Goal: Task Accomplishment & Management: Manage account settings

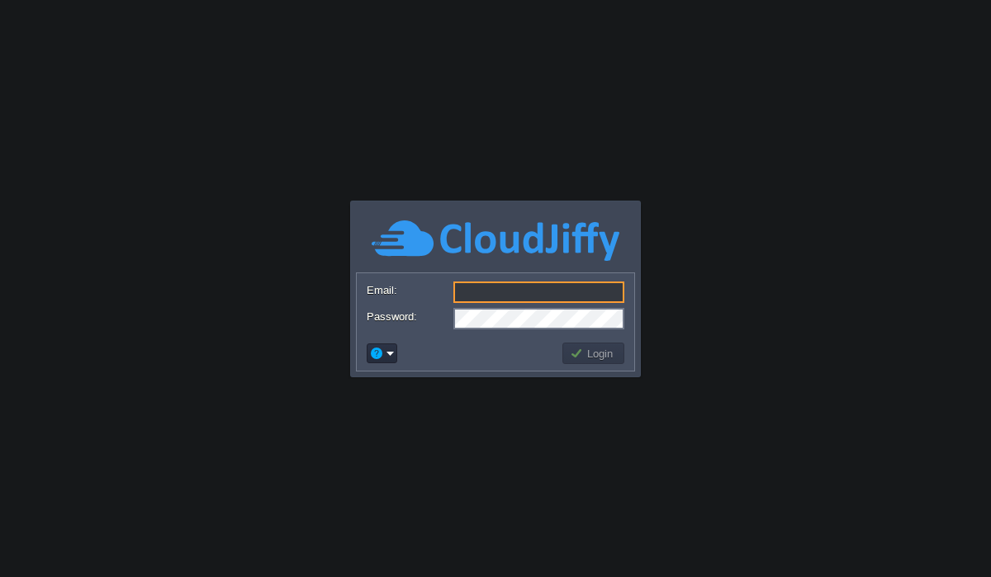
click at [504, 295] on input "Email:" at bounding box center [539, 292] width 171 height 21
type input "[PERSON_NAME][EMAIL_ADDRESS][DOMAIN_NAME]"
click at [544, 336] on div "Login" at bounding box center [496, 353] width 278 height 35
click at [536, 333] on form "Email: arul.k@codilar.com Password:" at bounding box center [496, 304] width 278 height 63
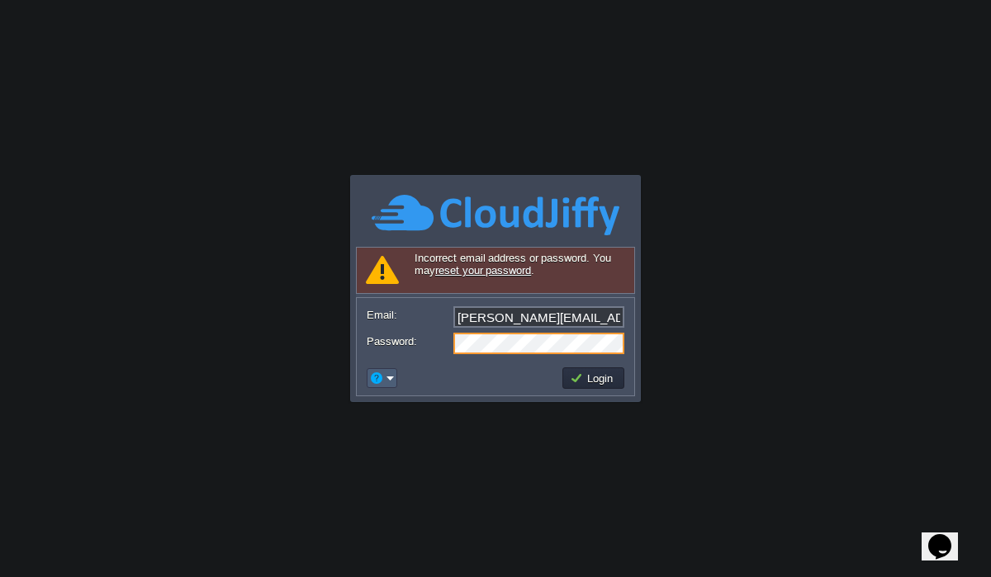
click at [391, 382] on em at bounding box center [382, 378] width 26 height 15
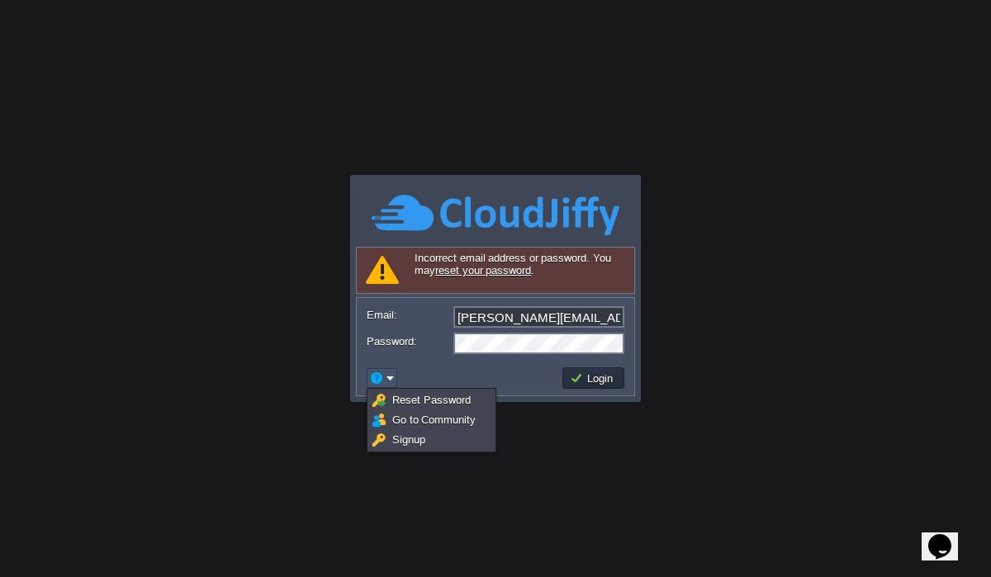
click at [462, 362] on div "Login" at bounding box center [496, 378] width 278 height 35
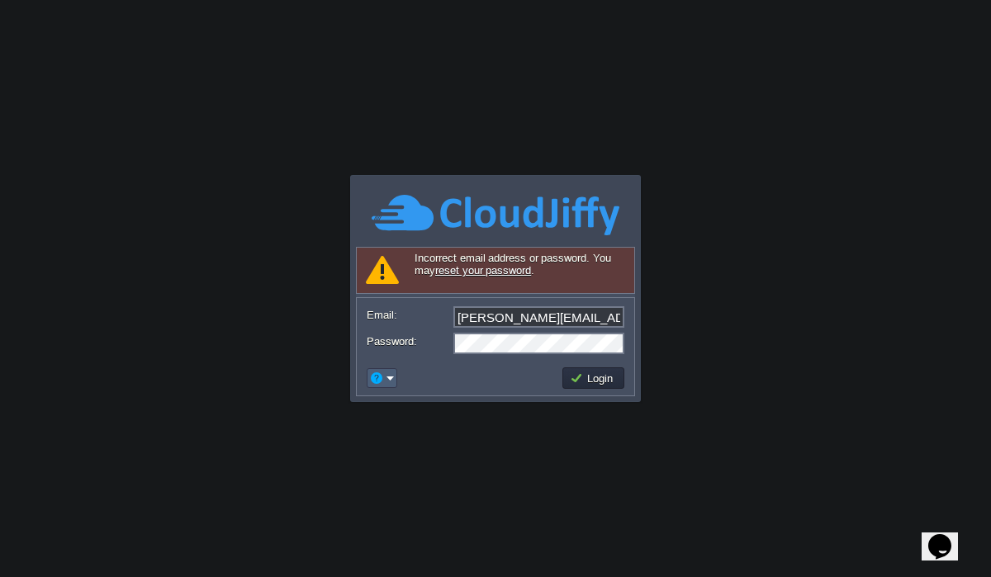
click at [387, 375] on em at bounding box center [382, 378] width 26 height 15
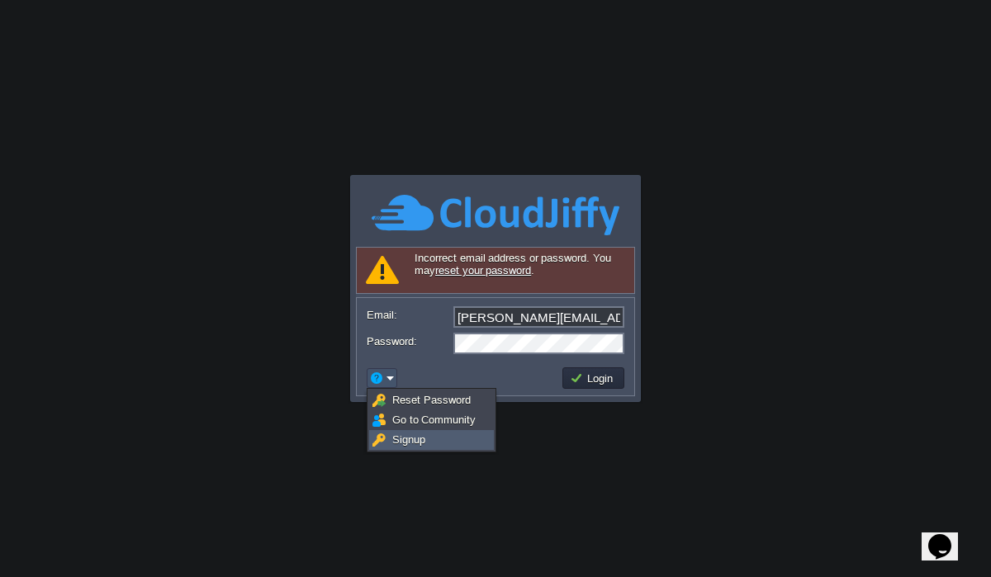
click at [398, 432] on link "Signup" at bounding box center [431, 440] width 123 height 18
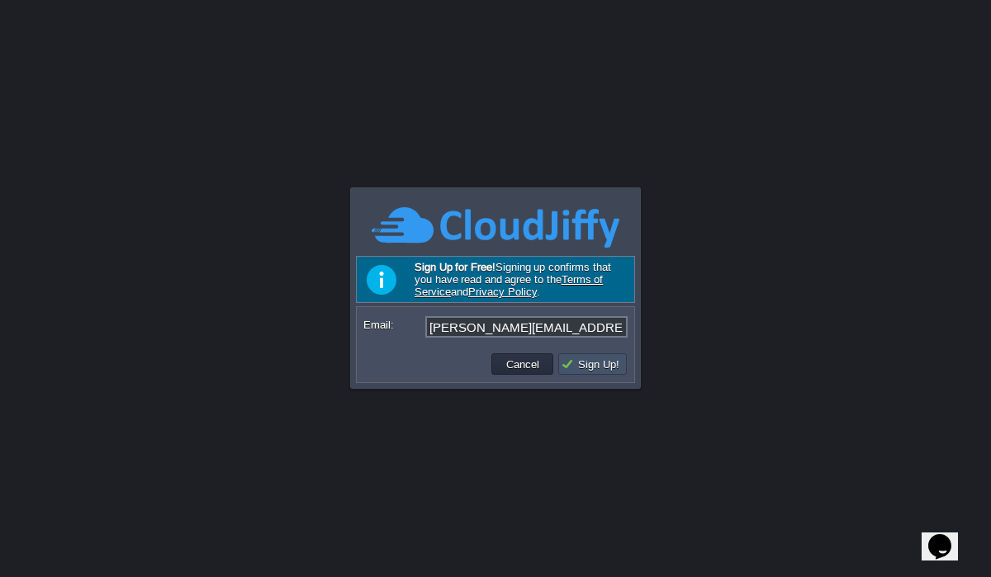
click at [580, 366] on button "Sign Up!" at bounding box center [593, 364] width 64 height 15
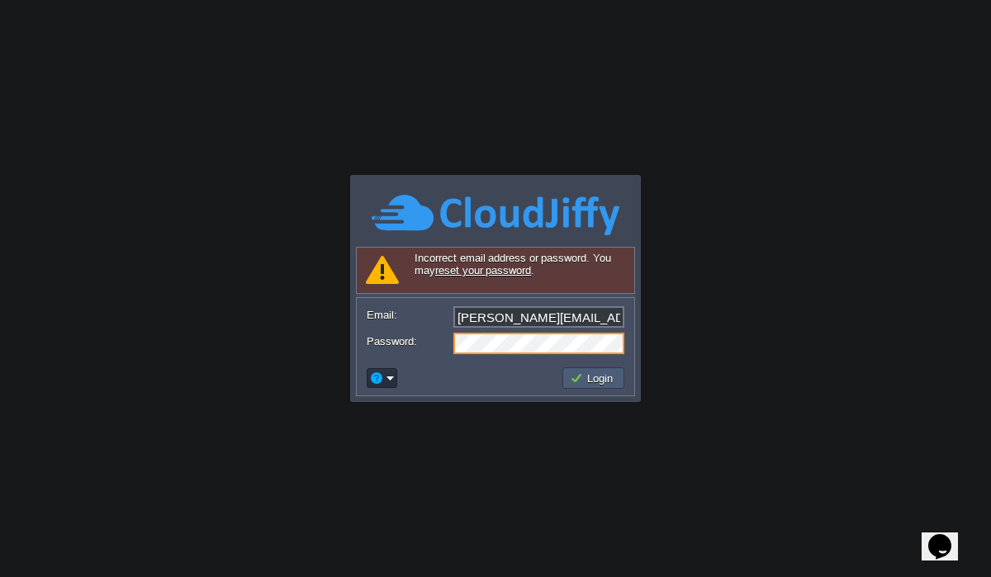
click at [585, 381] on button "Login" at bounding box center [594, 378] width 48 height 15
click at [594, 374] on button "Login" at bounding box center [594, 378] width 48 height 15
click at [500, 271] on link "reset your password" at bounding box center [483, 270] width 96 height 12
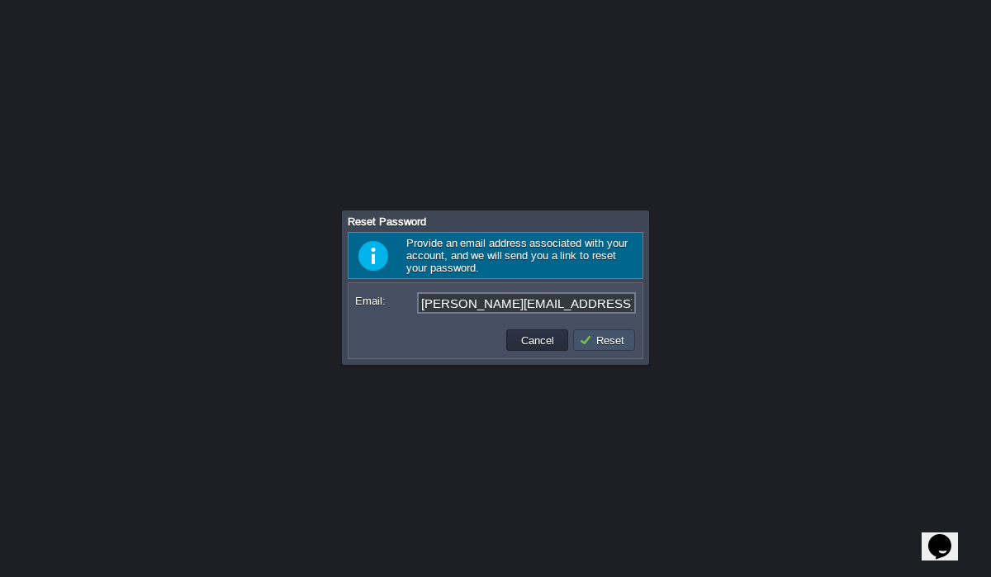
click at [611, 343] on button "Reset" at bounding box center [604, 340] width 50 height 15
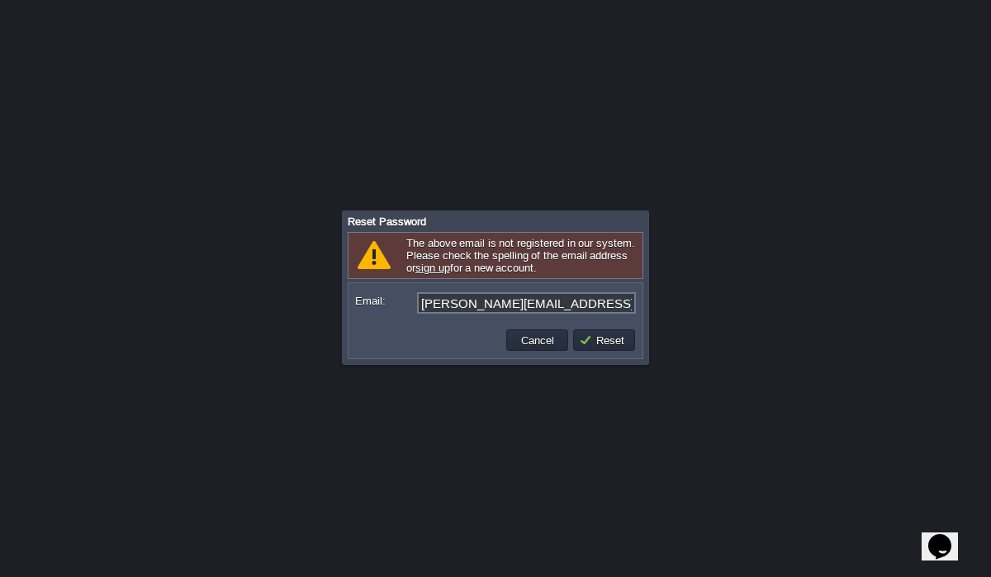
click at [433, 272] on link "sign up" at bounding box center [433, 268] width 35 height 12
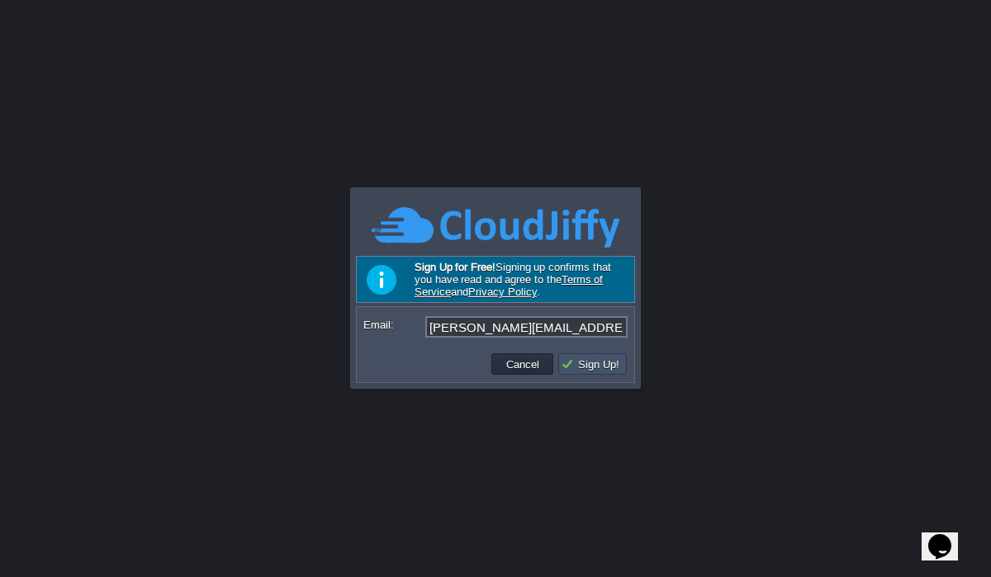
click at [580, 363] on button "Sign Up!" at bounding box center [593, 364] width 64 height 15
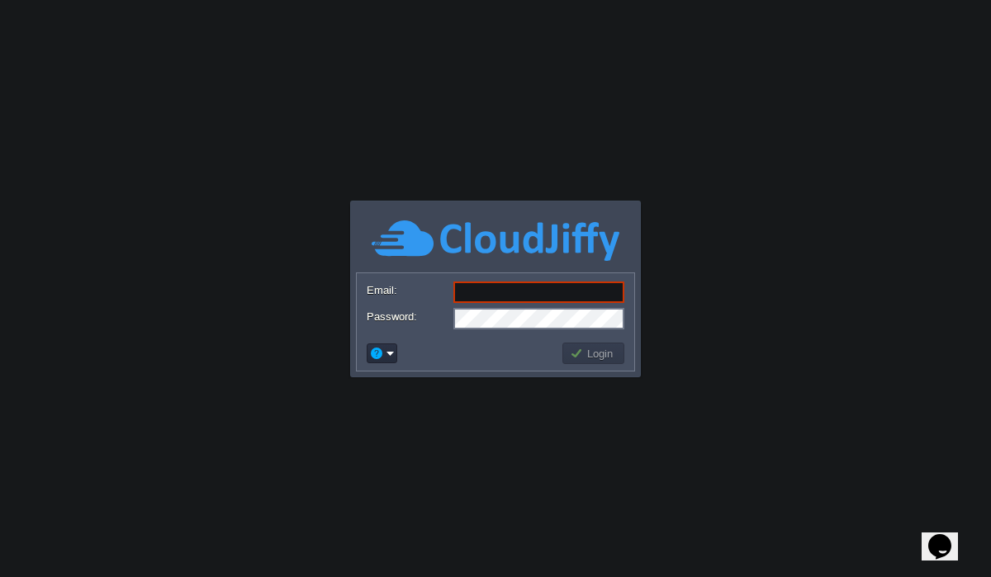
click at [479, 299] on input "Email:" at bounding box center [539, 292] width 171 height 21
type input "[PERSON_NAME][EMAIL_ADDRESS][DOMAIN_NAME]"
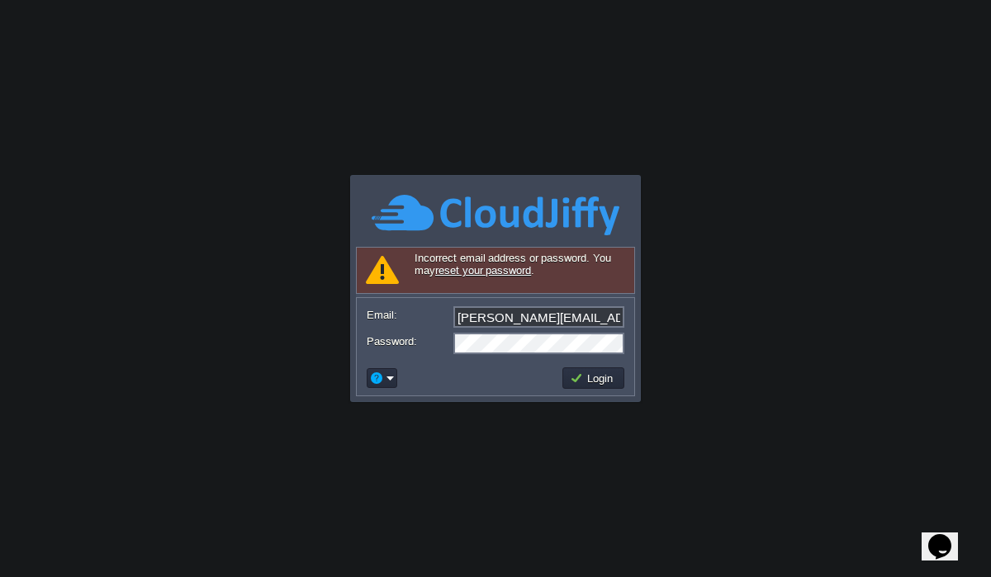
click at [488, 274] on link "reset your password" at bounding box center [483, 270] width 96 height 12
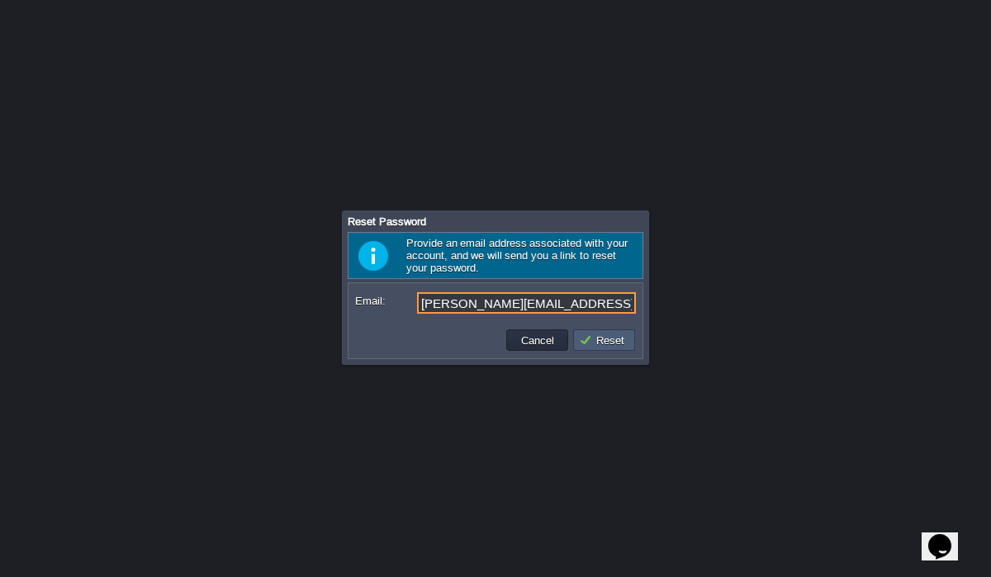
click at [602, 344] on button "Reset" at bounding box center [604, 340] width 50 height 15
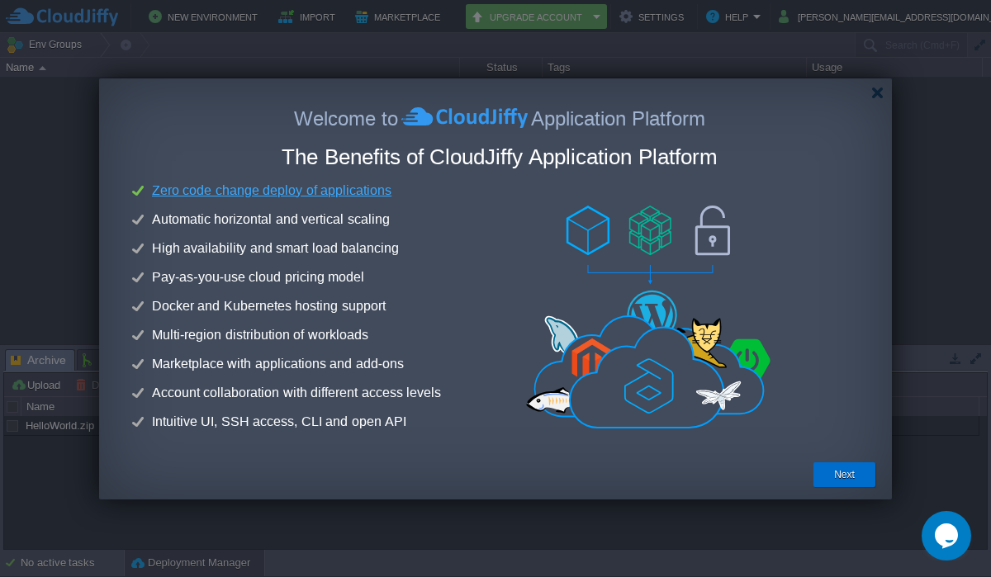
click at [839, 471] on button "Next" at bounding box center [844, 475] width 21 height 17
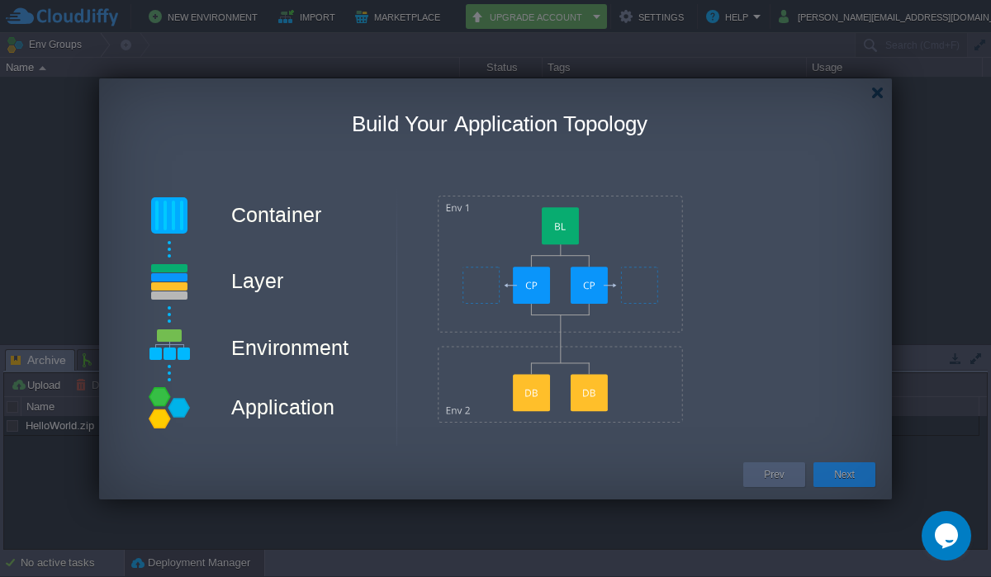
click at [839, 476] on button "Next" at bounding box center [844, 475] width 21 height 17
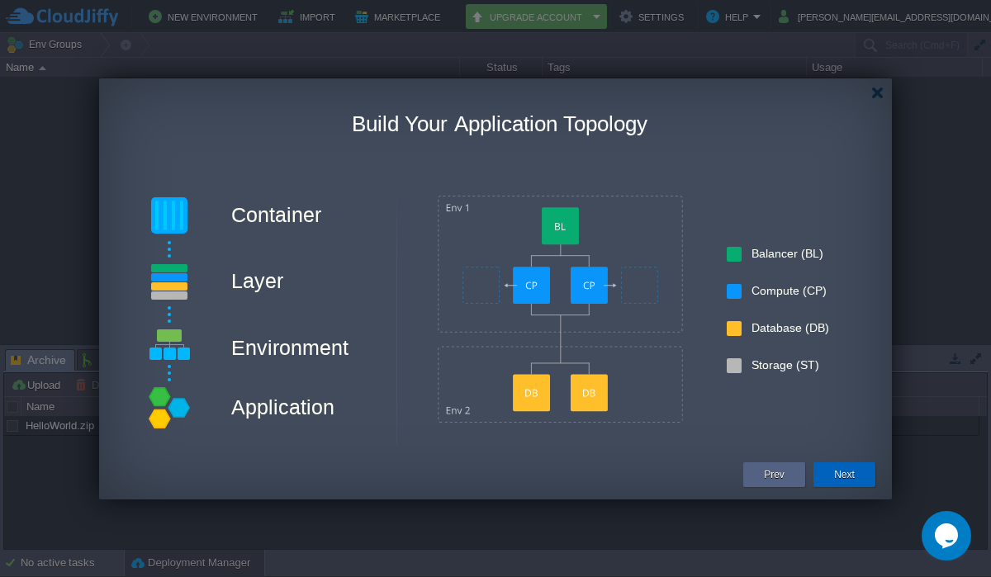
click at [845, 479] on button "Next" at bounding box center [844, 475] width 21 height 17
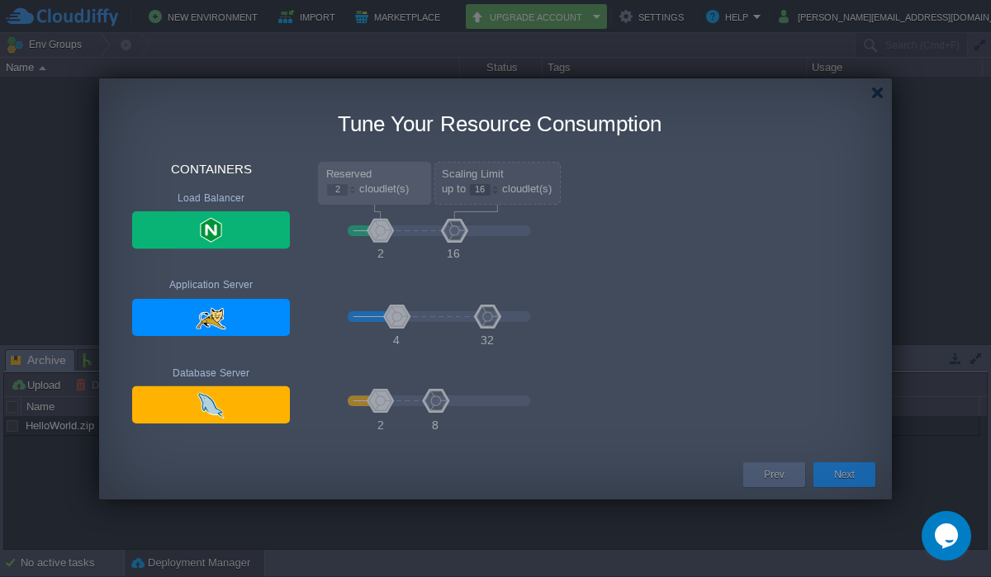
click at [838, 479] on button "Next" at bounding box center [844, 475] width 21 height 17
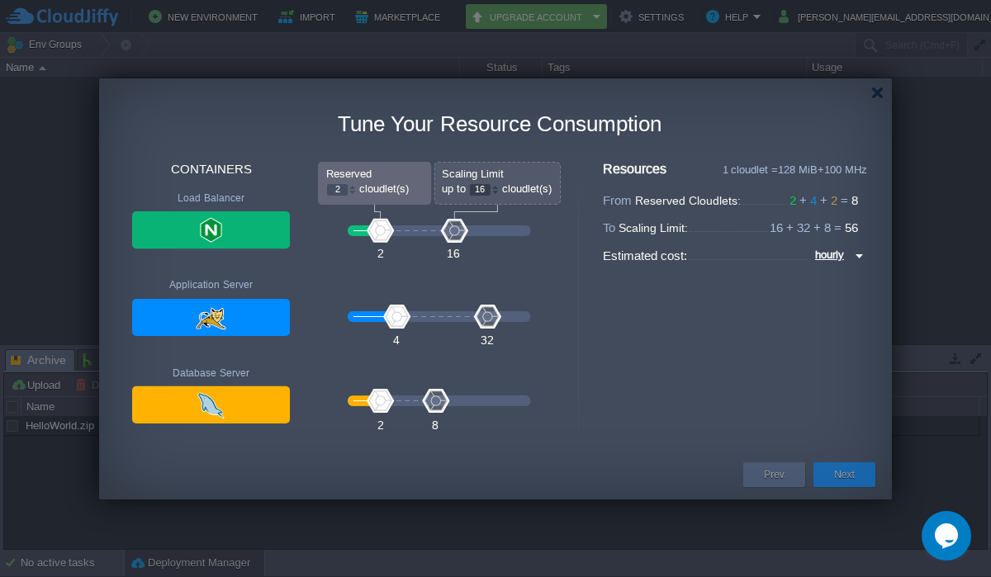
click at [842, 475] on button "Next" at bounding box center [844, 475] width 21 height 17
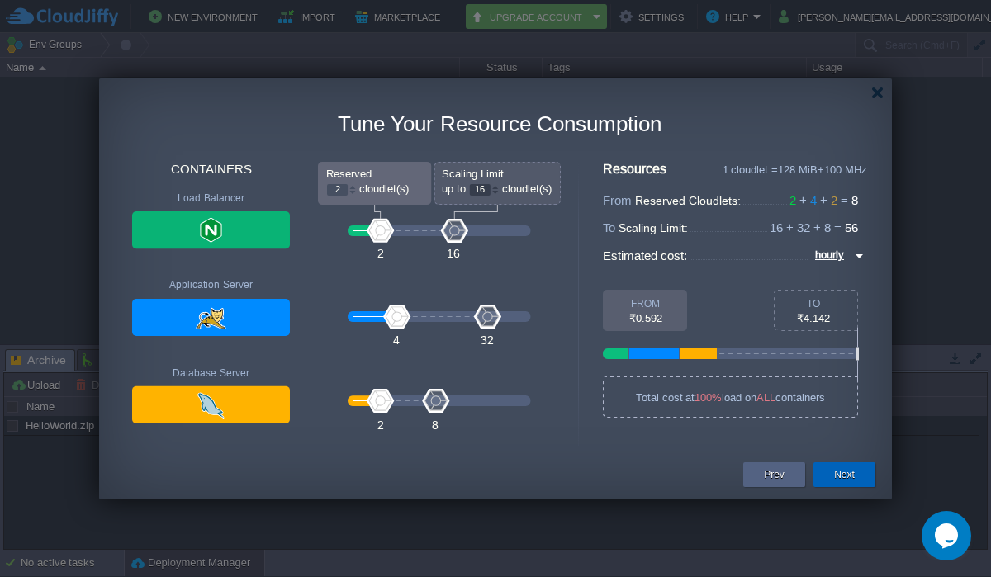
click at [842, 475] on button "Next" at bounding box center [844, 475] width 21 height 17
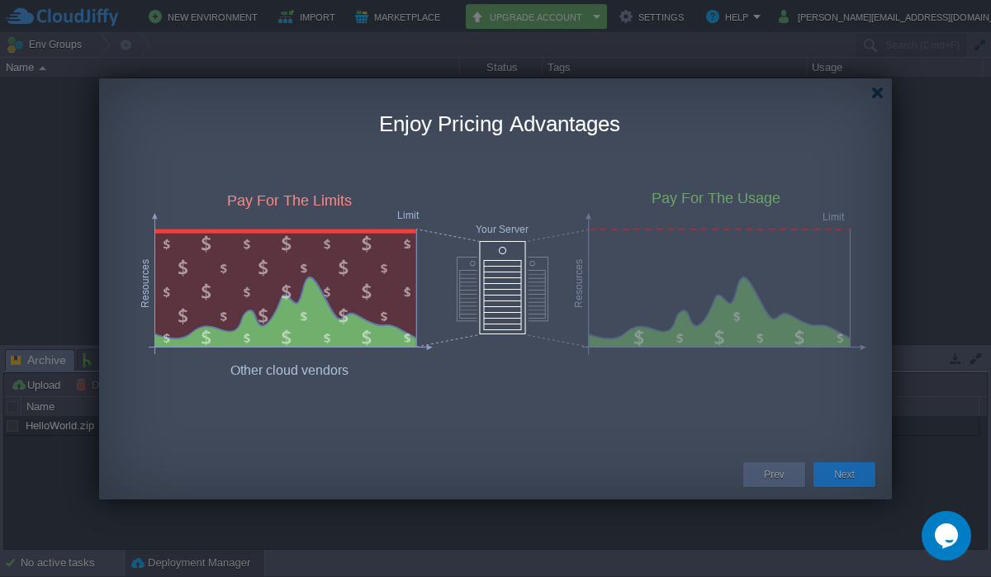
click at [826, 478] on div "Next" at bounding box center [844, 475] width 37 height 25
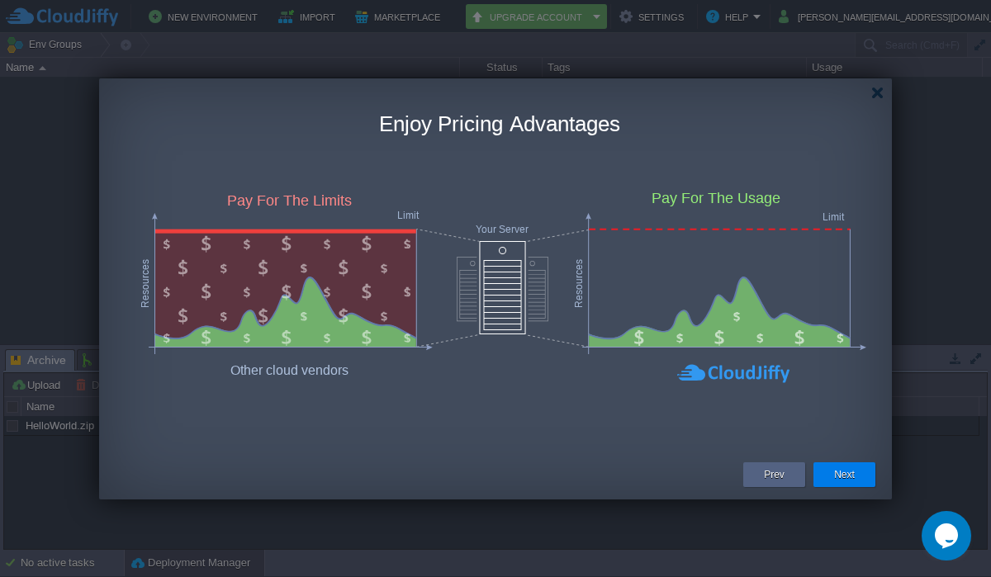
click at [840, 473] on button "Next" at bounding box center [844, 475] width 21 height 17
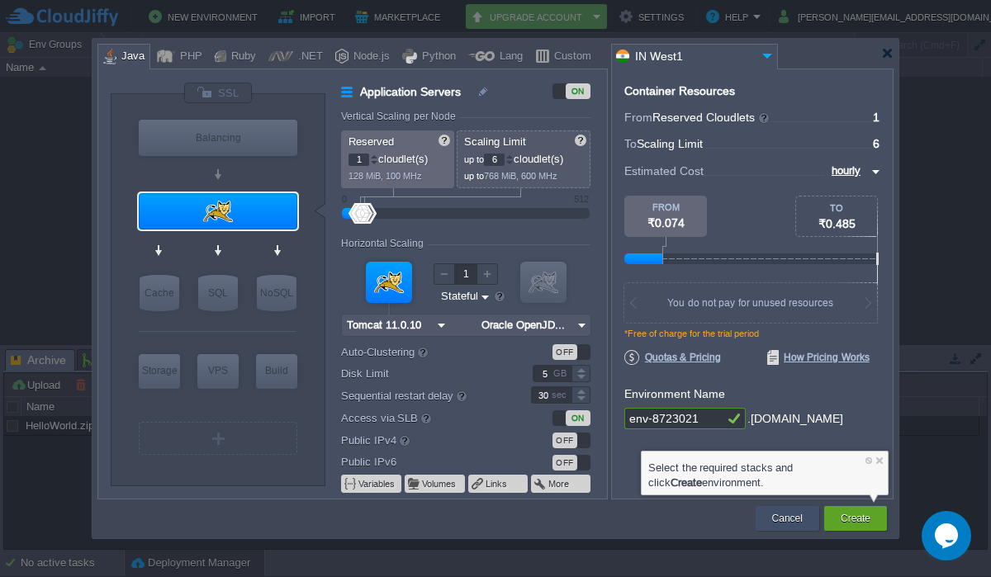
click at [805, 518] on div "Cancel" at bounding box center [787, 518] width 39 height 25
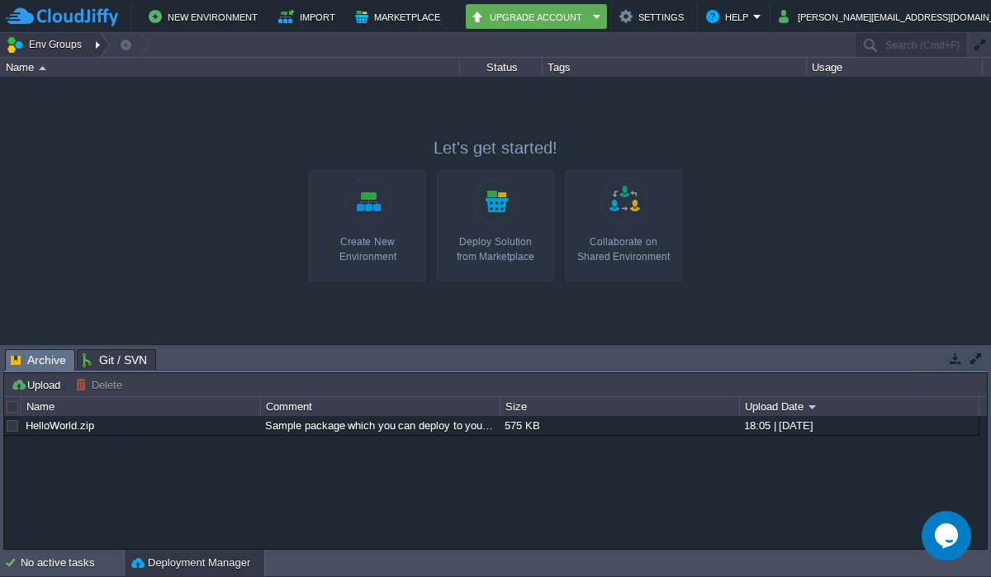
click at [57, 42] on button "Env Groups" at bounding box center [47, 44] width 82 height 23
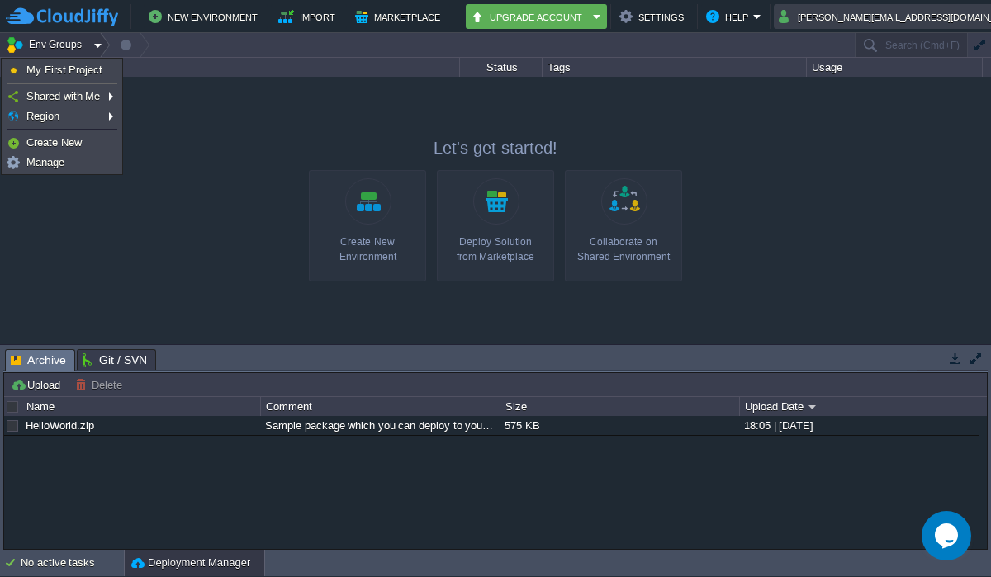
click at [956, 21] on button "[PERSON_NAME][EMAIL_ADDRESS][DOMAIN_NAME]" at bounding box center [903, 17] width 249 height 20
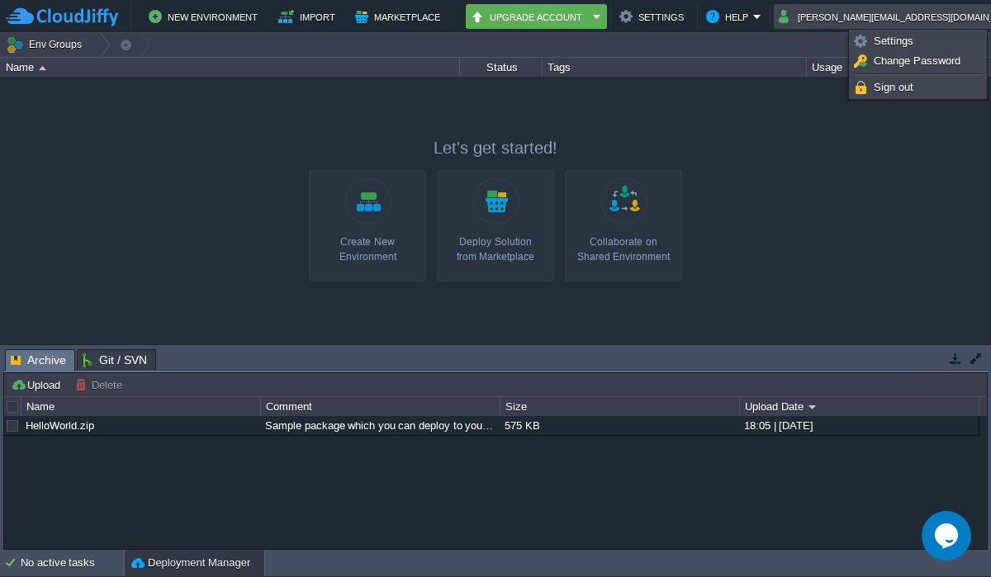
click at [956, 21] on button "[PERSON_NAME][EMAIL_ADDRESS][DOMAIN_NAME]" at bounding box center [903, 17] width 249 height 20
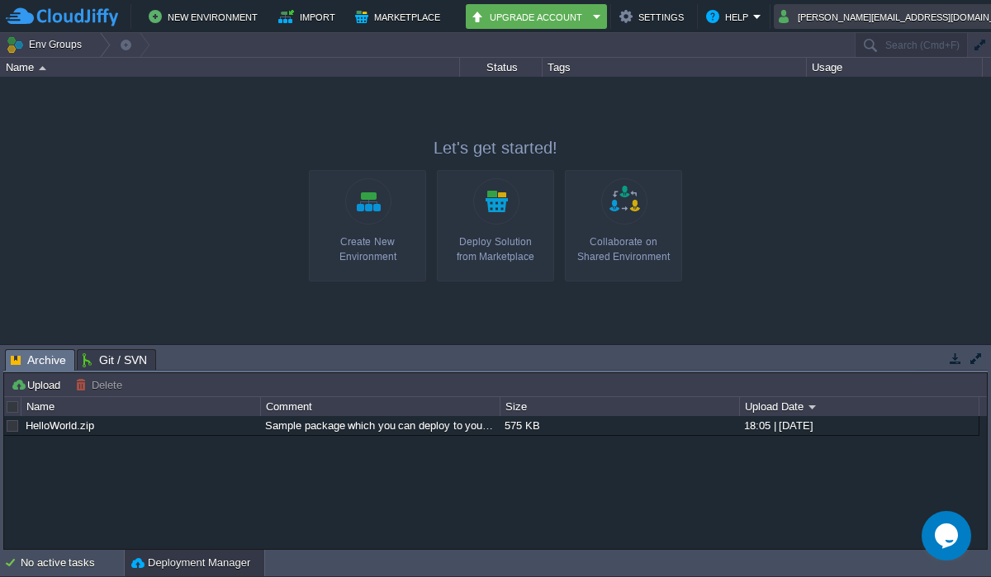
click at [956, 21] on button "[PERSON_NAME][EMAIL_ADDRESS][DOMAIN_NAME]" at bounding box center [903, 17] width 249 height 20
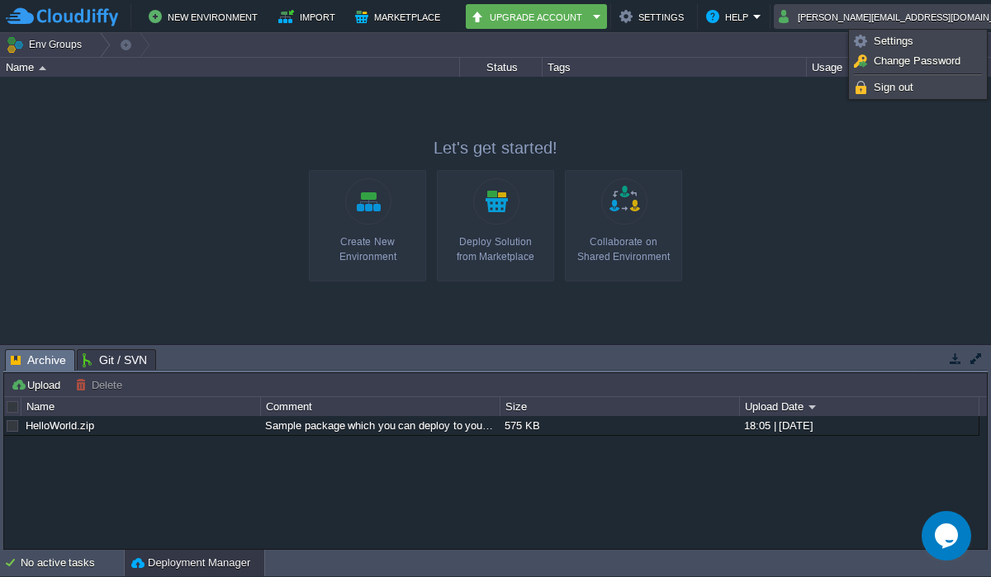
click at [970, 18] on button "[PERSON_NAME][EMAIL_ADDRESS][DOMAIN_NAME]" at bounding box center [903, 17] width 249 height 20
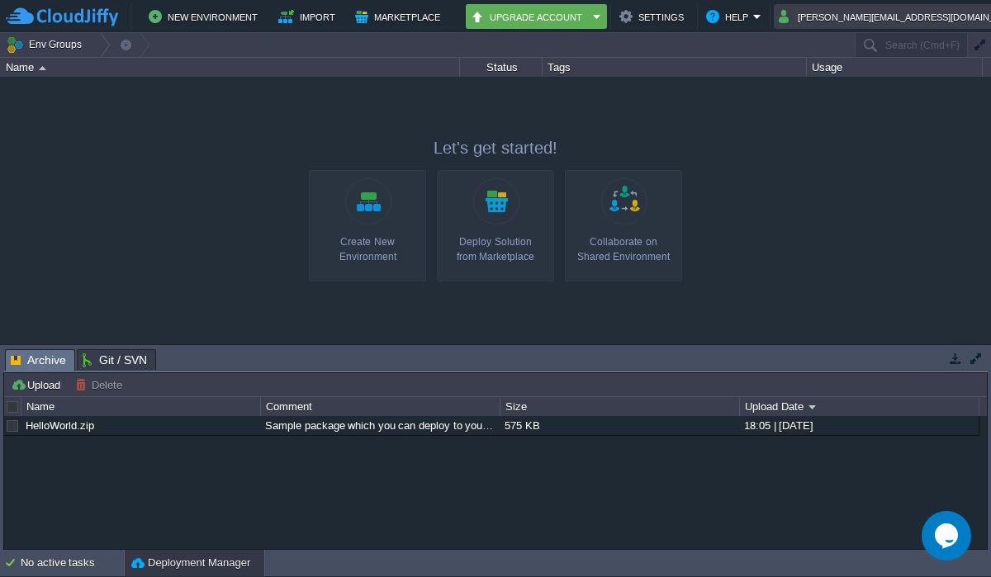
click at [970, 18] on button "[PERSON_NAME][EMAIL_ADDRESS][DOMAIN_NAME]" at bounding box center [903, 17] width 249 height 20
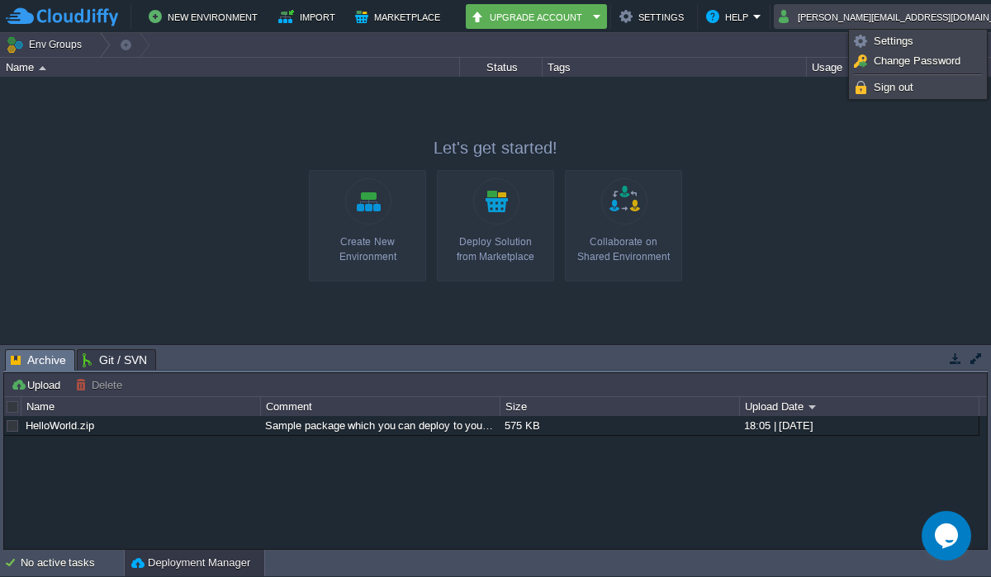
click at [970, 18] on button "[PERSON_NAME][EMAIL_ADDRESS][DOMAIN_NAME]" at bounding box center [903, 17] width 249 height 20
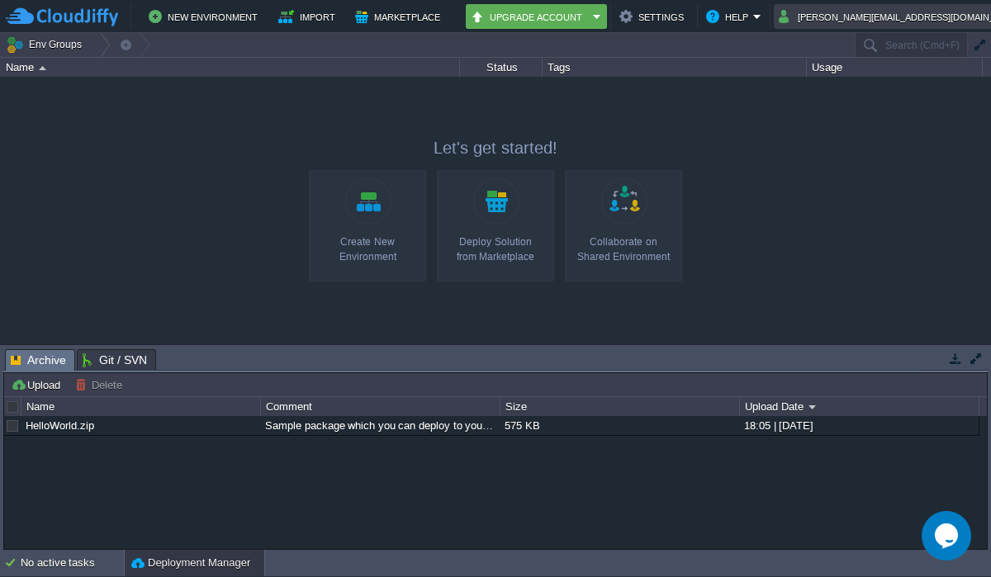
click at [970, 18] on button "[PERSON_NAME][EMAIL_ADDRESS][DOMAIN_NAME]" at bounding box center [903, 17] width 249 height 20
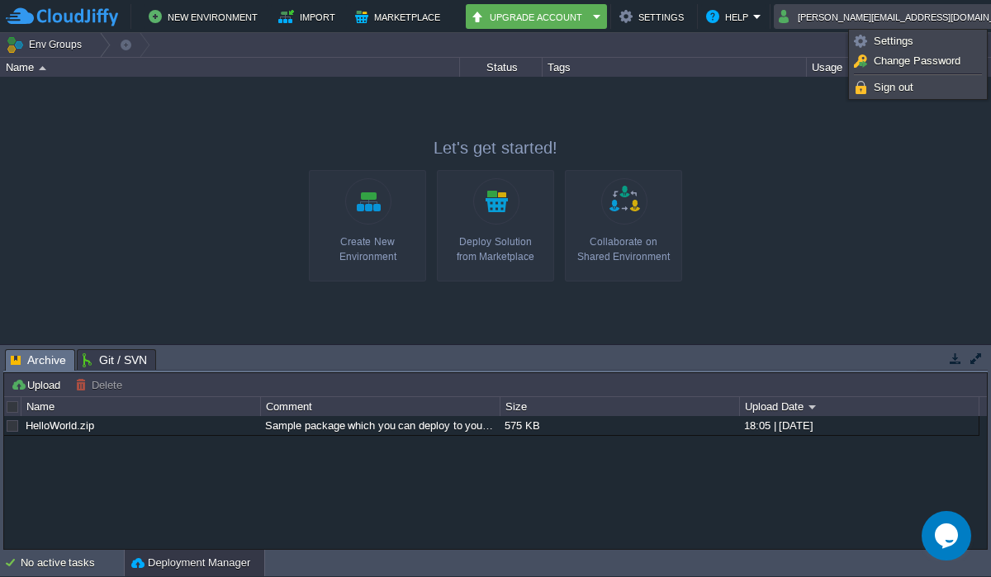
click at [970, 18] on button "[PERSON_NAME][EMAIL_ADDRESS][DOMAIN_NAME]" at bounding box center [903, 17] width 249 height 20
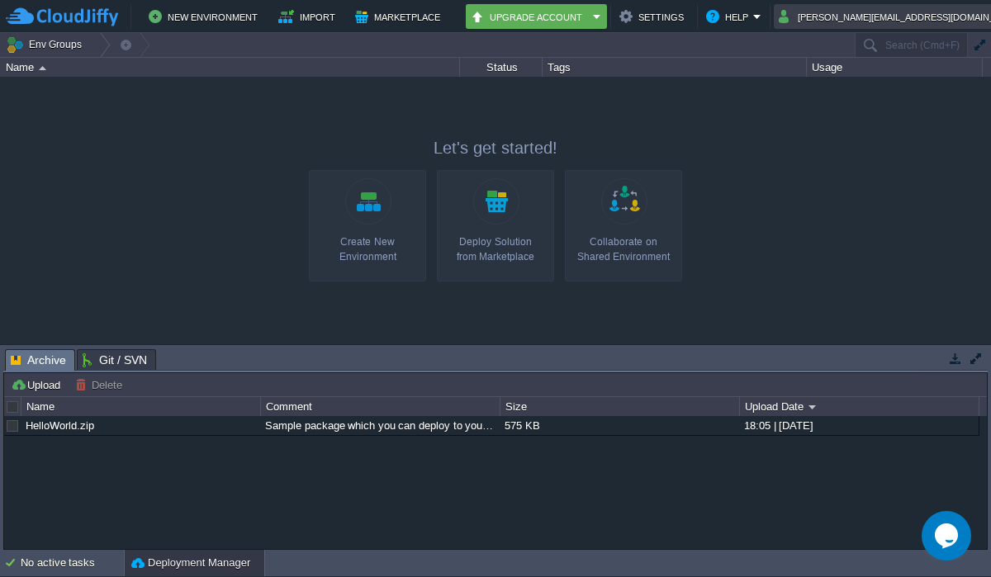
click at [970, 18] on button "[PERSON_NAME][EMAIL_ADDRESS][DOMAIN_NAME]" at bounding box center [903, 17] width 249 height 20
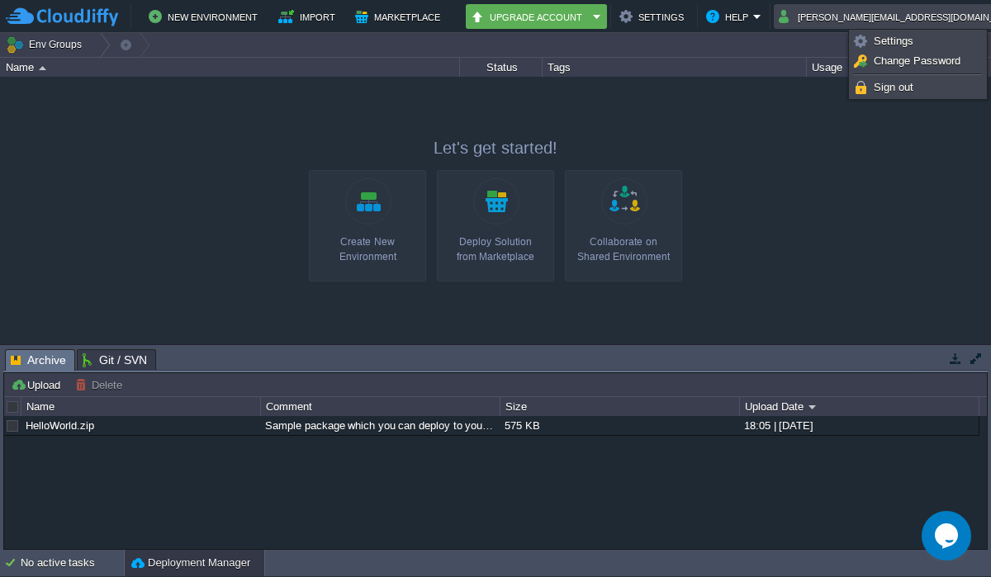
click at [970, 18] on button "[PERSON_NAME][EMAIL_ADDRESS][DOMAIN_NAME]" at bounding box center [903, 17] width 249 height 20
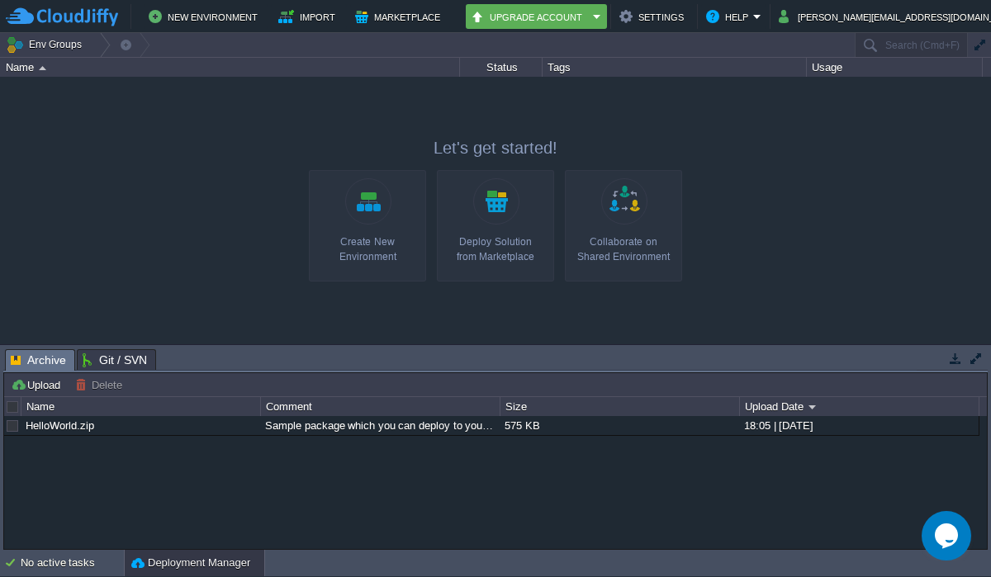
click at [55, 58] on div "Name" at bounding box center [231, 67] width 458 height 19
click at [55, 39] on button "Env Groups" at bounding box center [47, 44] width 82 height 23
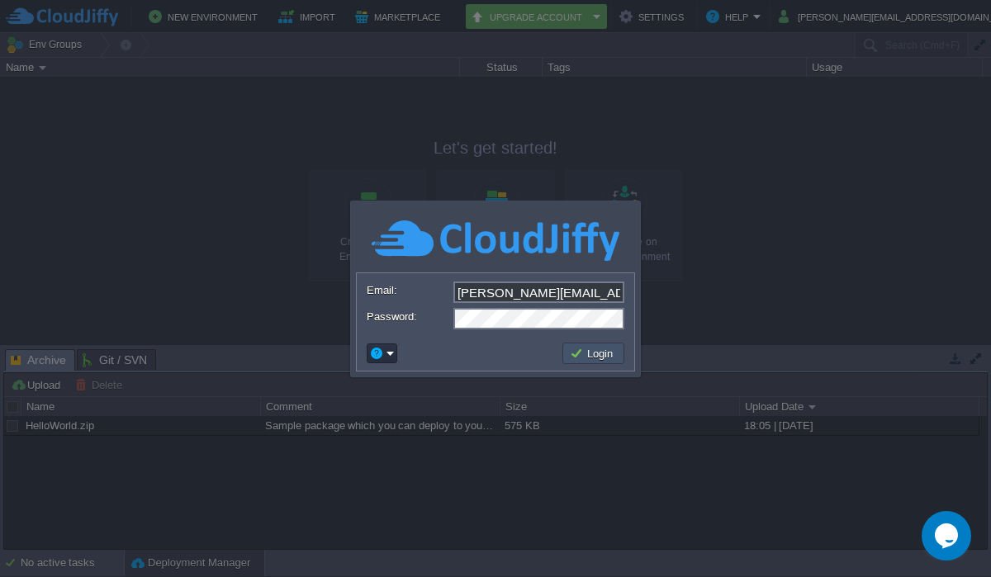
click at [573, 350] on button "Login" at bounding box center [594, 353] width 48 height 15
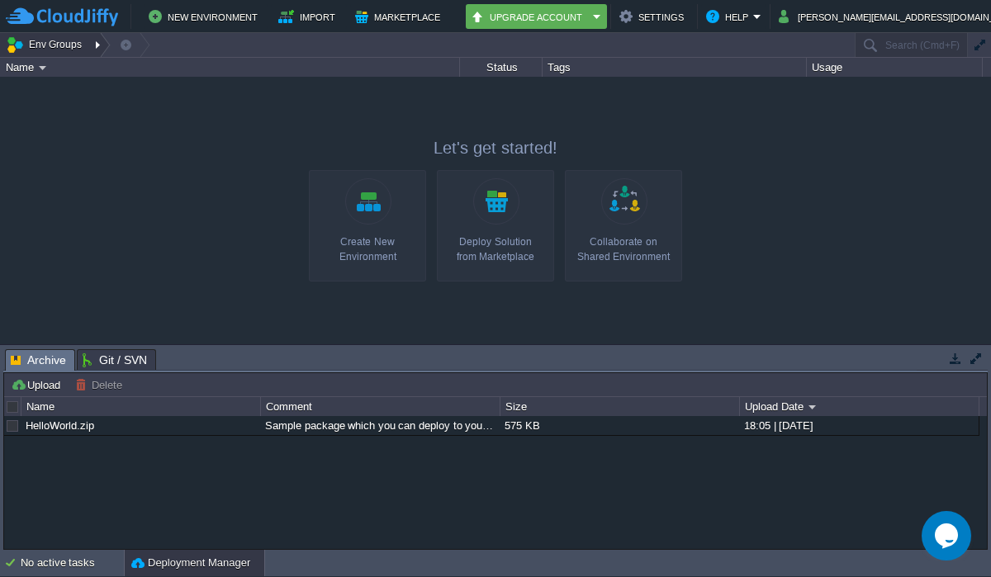
click at [55, 40] on button "Env Groups" at bounding box center [47, 44] width 82 height 23
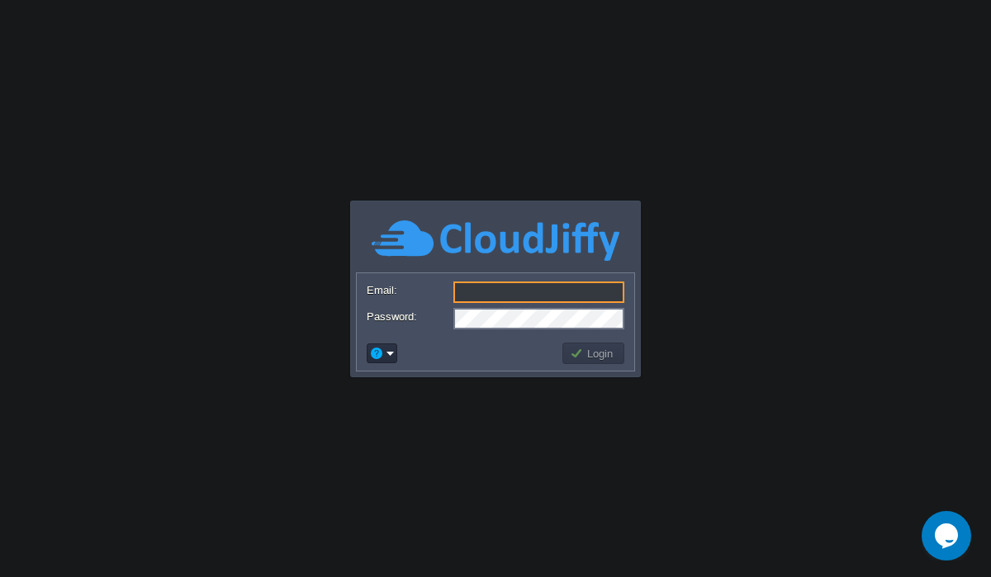
click at [492, 295] on input "Email:" at bounding box center [539, 292] width 171 height 21
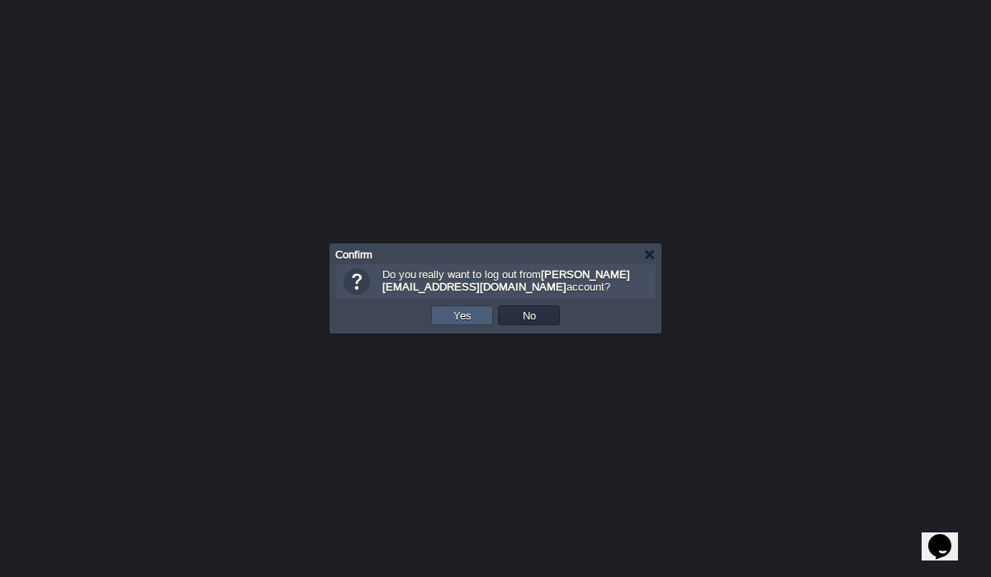
click at [474, 316] on button "Yes" at bounding box center [463, 315] width 28 height 15
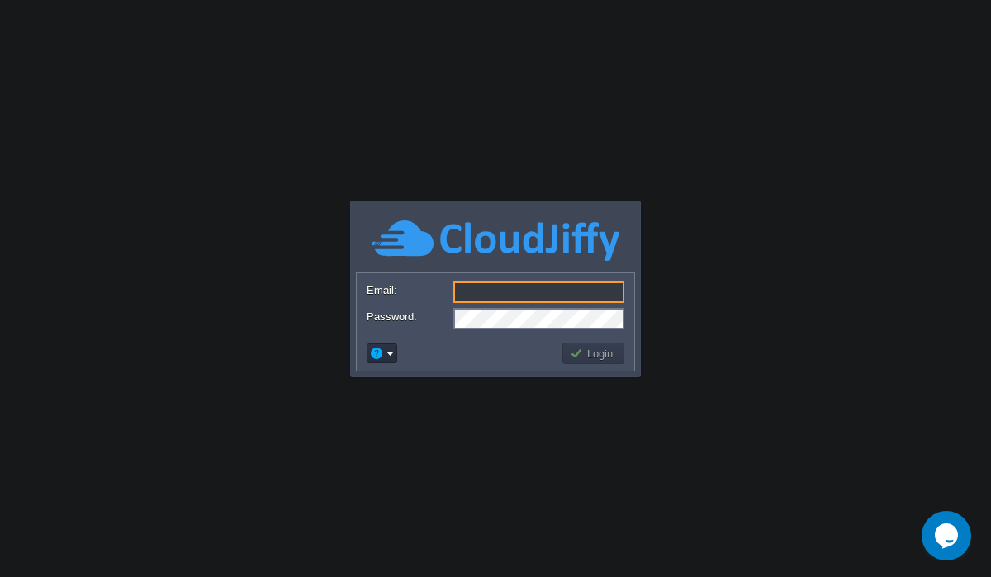
click at [530, 302] on input "Email:" at bounding box center [539, 292] width 171 height 21
type input "[PERSON_NAME][EMAIL_ADDRESS][DOMAIN_NAME]"
click at [594, 353] on button "Login" at bounding box center [594, 353] width 48 height 15
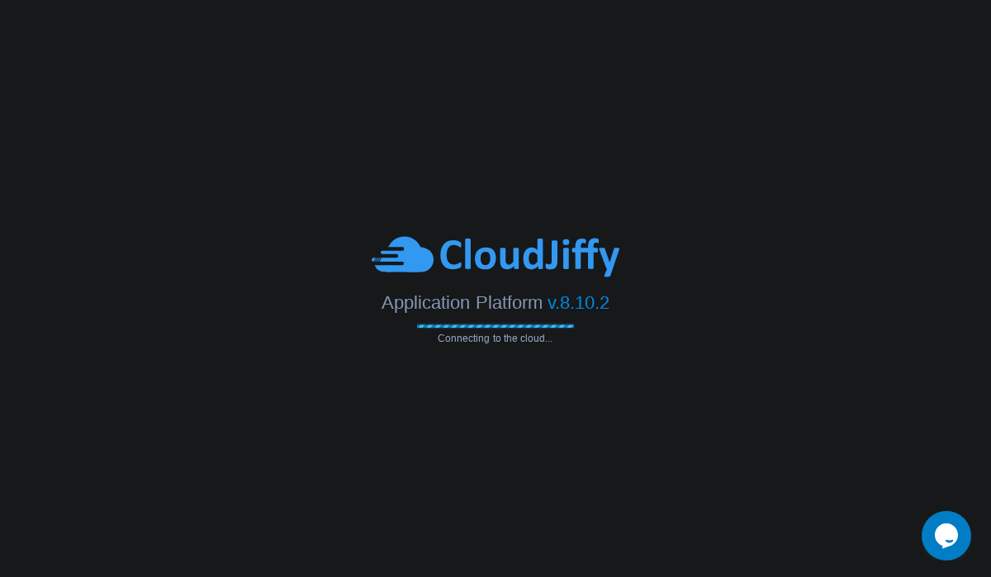
click at [357, 123] on body "Application Platform v.8.10.2 Connecting to the cloud... Email: arul.k@codilar.…" at bounding box center [495, 288] width 991 height 577
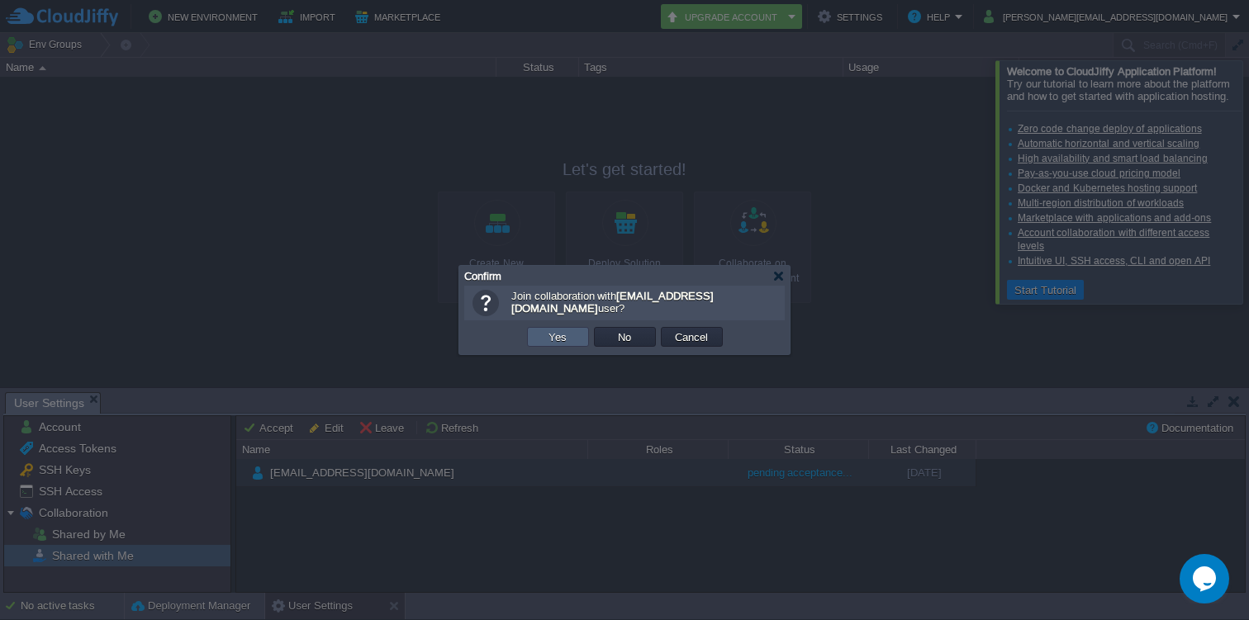
click at [571, 340] on td "Yes" at bounding box center [558, 337] width 62 height 20
